Goal: Information Seeking & Learning: Check status

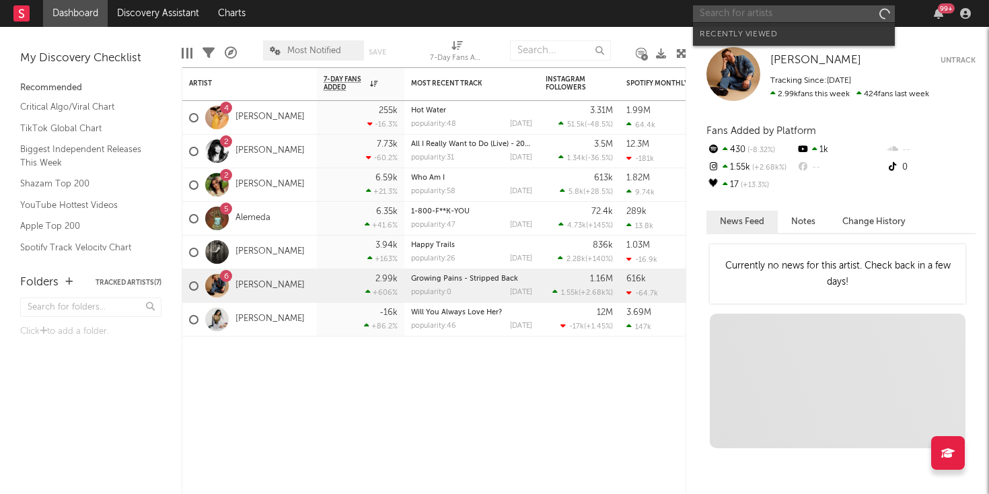
click at [802, 16] on input "text" at bounding box center [794, 13] width 202 height 17
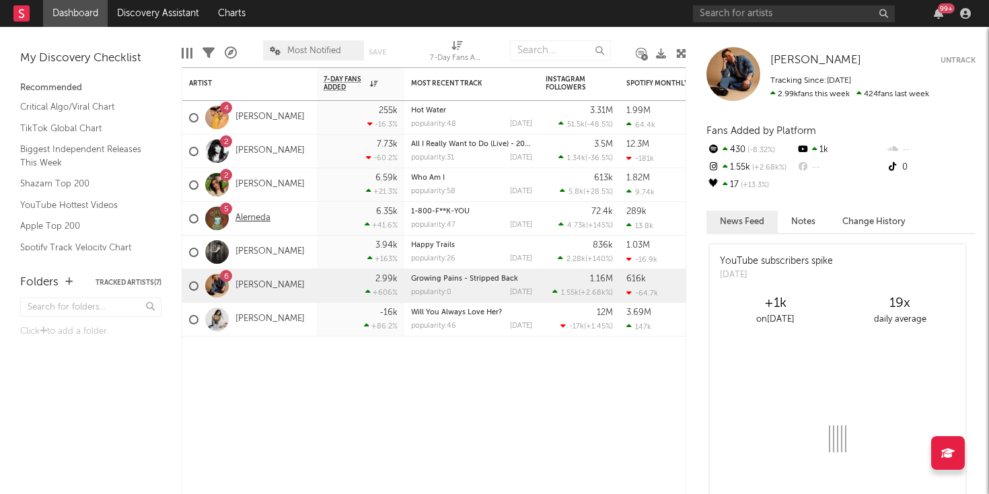
click at [248, 217] on link "Alemeda" at bounding box center [252, 218] width 35 height 11
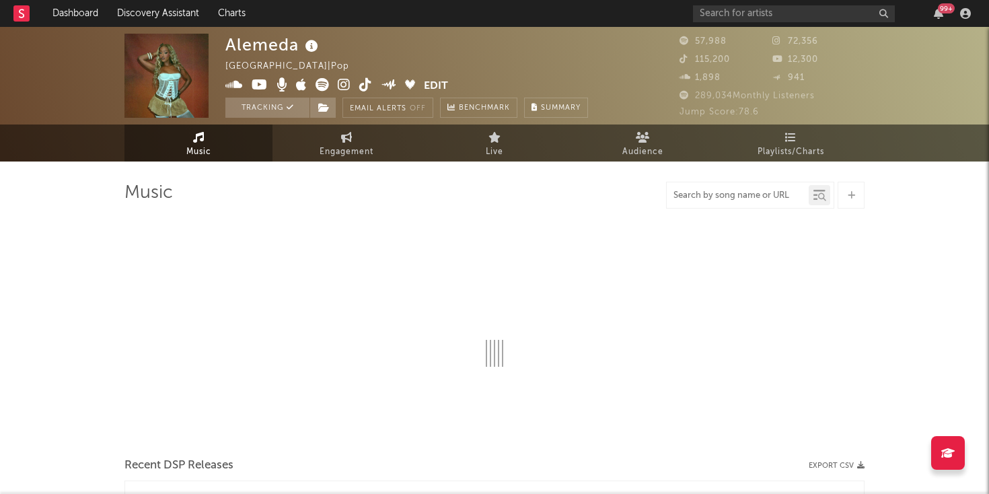
click at [735, 192] on input "text" at bounding box center [738, 195] width 142 height 11
type input "1-800"
select select "6m"
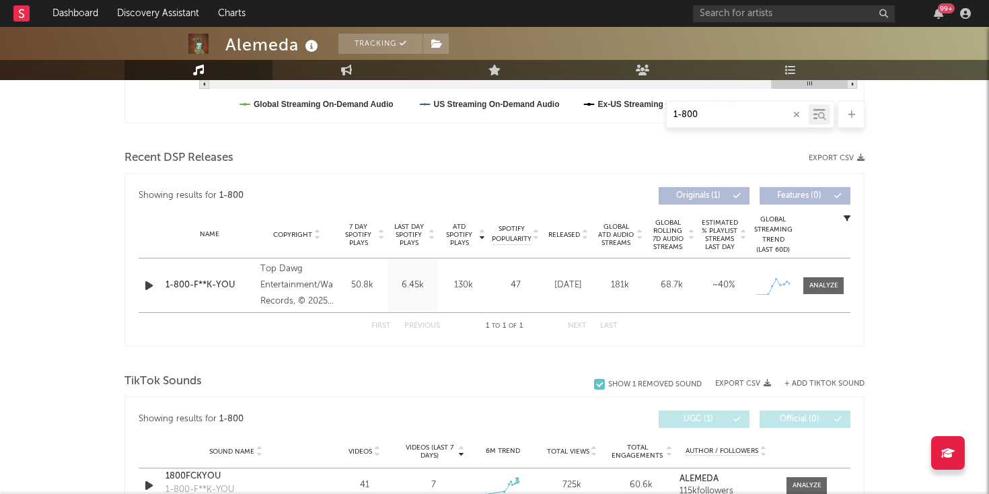
scroll to position [412, 0]
type input "1-800"
click at [822, 288] on div at bounding box center [823, 287] width 29 height 10
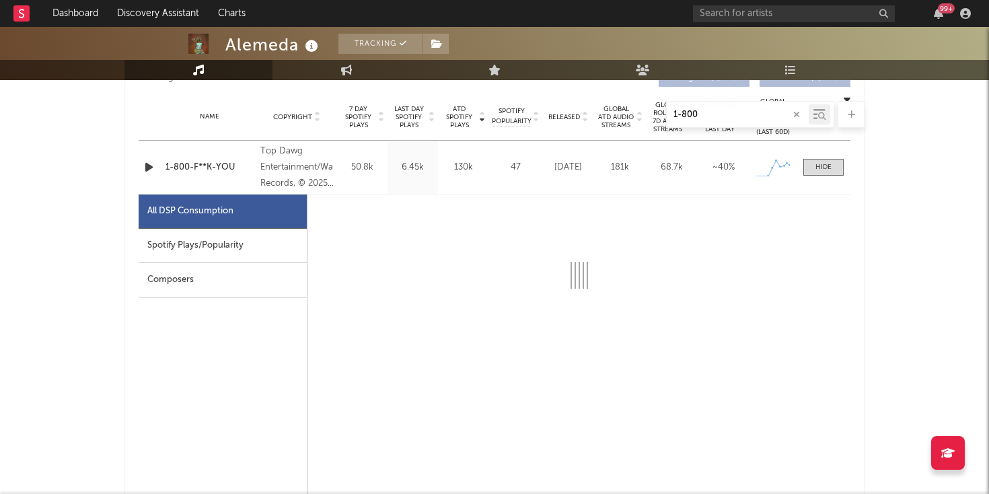
scroll to position [584, 0]
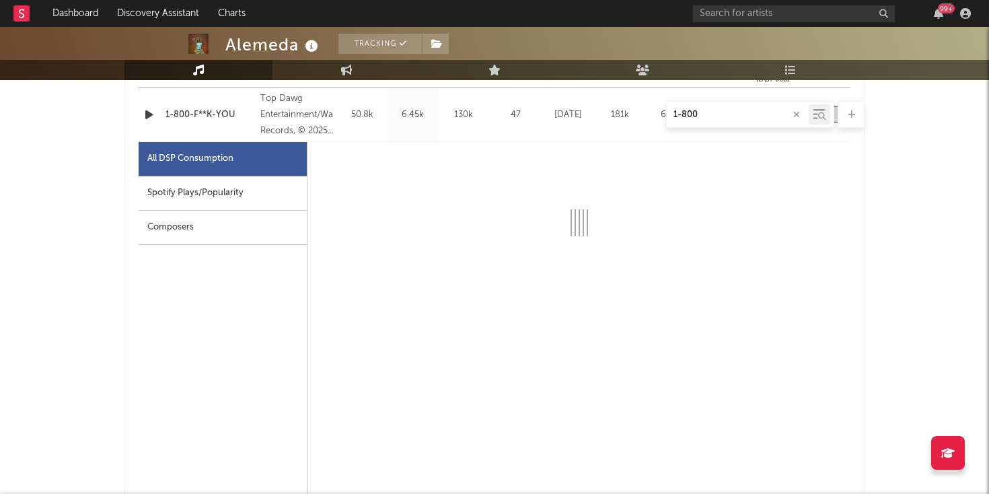
select select "1w"
